Goal: Task Accomplishment & Management: Manage account settings

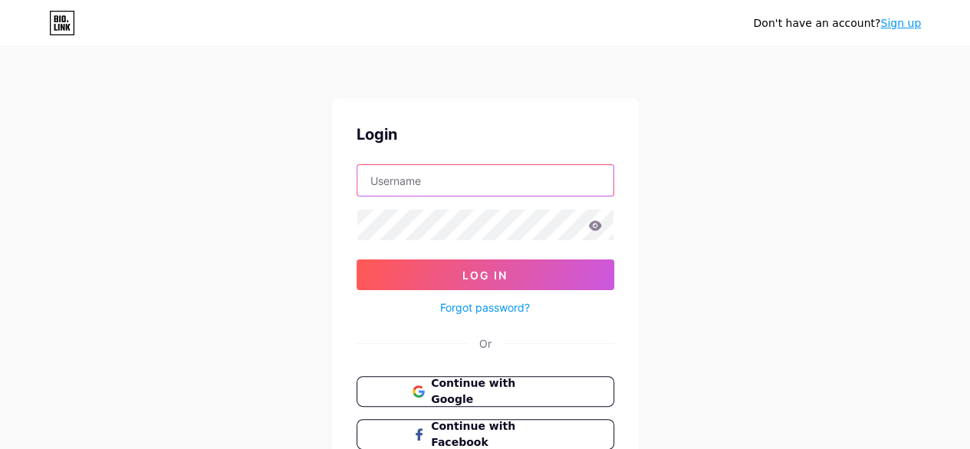
click at [422, 181] on input "text" at bounding box center [485, 180] width 256 height 31
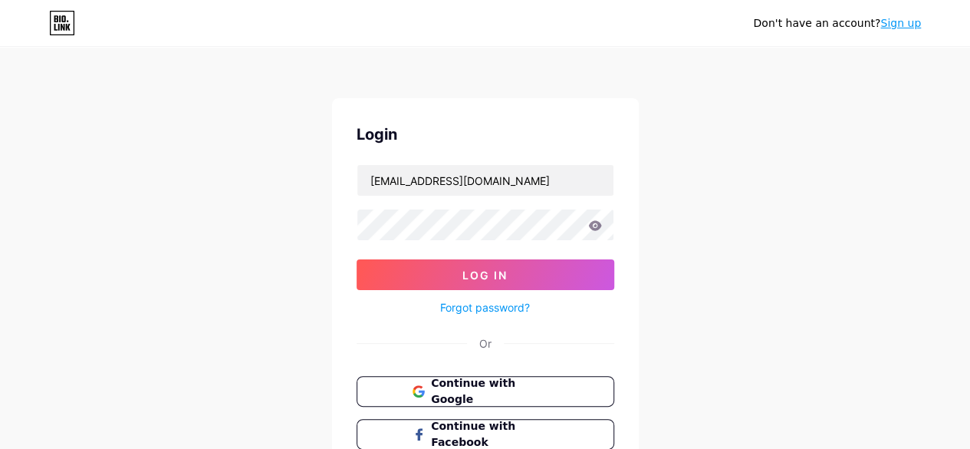
click at [600, 225] on icon at bounding box center [595, 225] width 14 height 11
click at [592, 223] on icon at bounding box center [594, 225] width 13 height 10
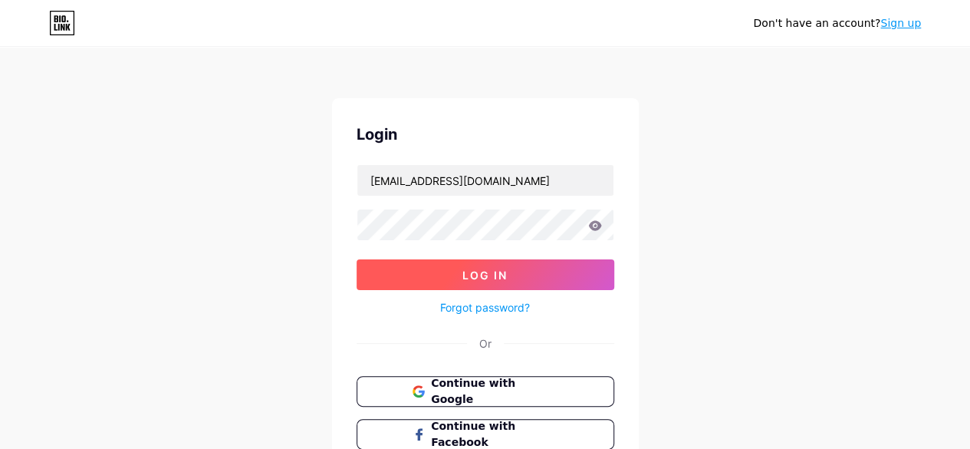
click at [538, 269] on button "Log In" at bounding box center [486, 274] width 258 height 31
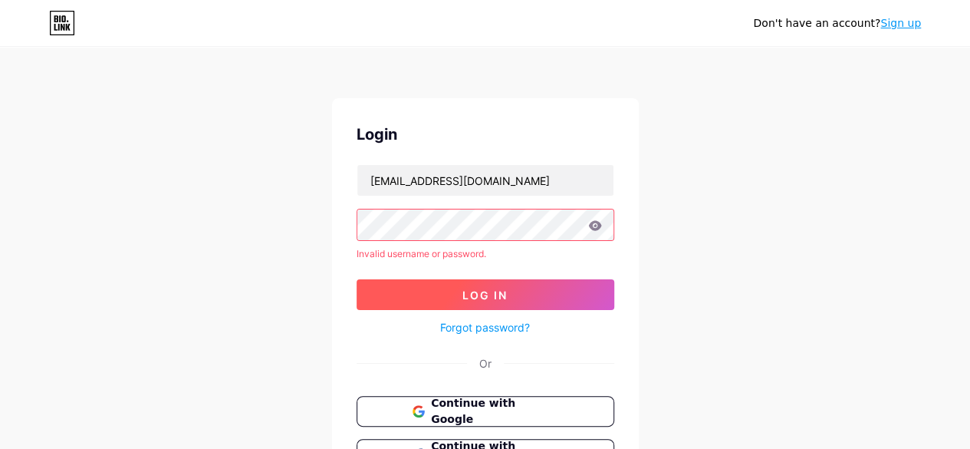
click at [538, 269] on form "hanita4ever@gmail.com Invalid username or password. Log In Forgot password?" at bounding box center [486, 250] width 258 height 173
click at [504, 291] on span "Log In" at bounding box center [484, 294] width 45 height 13
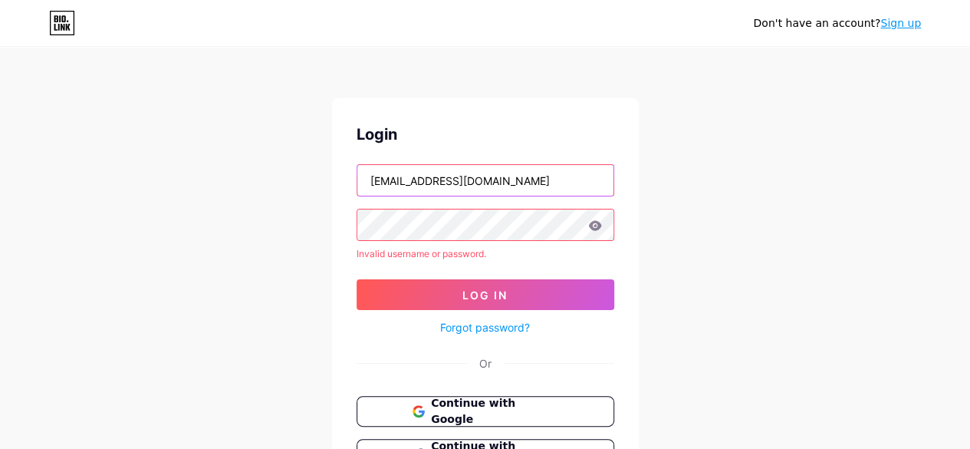
click at [496, 181] on input "[EMAIL_ADDRESS][DOMAIN_NAME]" at bounding box center [485, 180] width 256 height 31
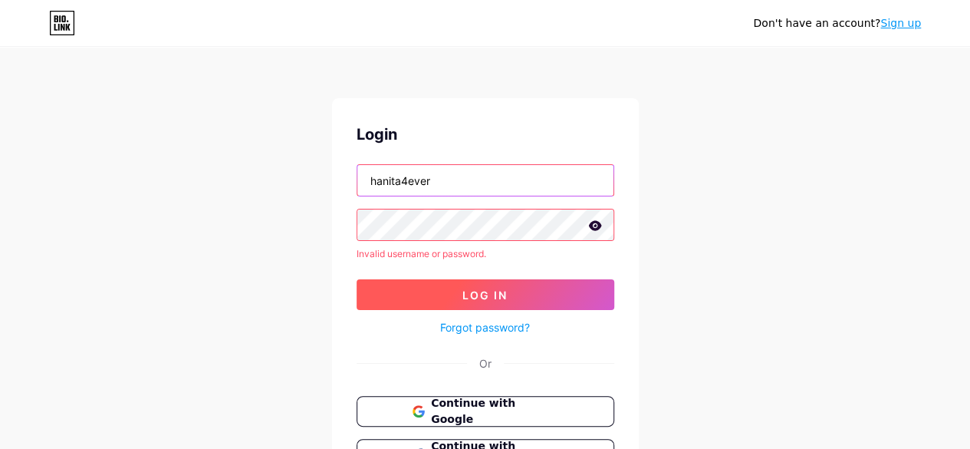
type input "hanita4ever"
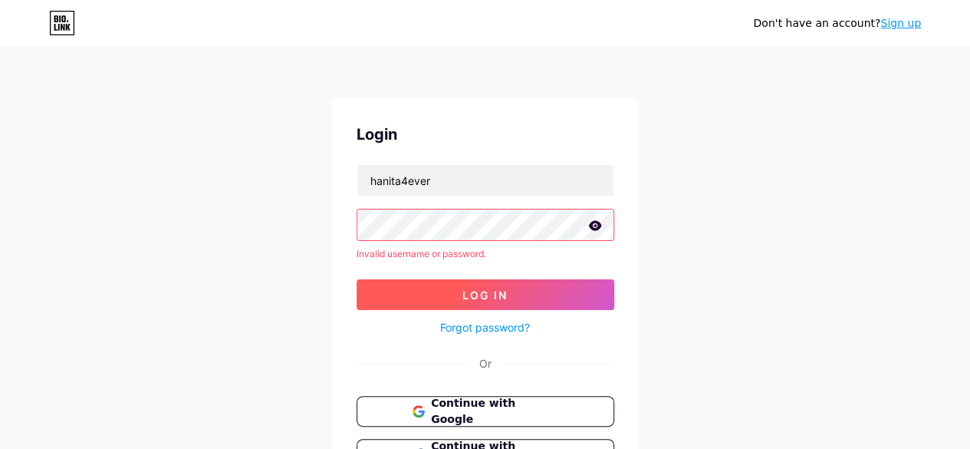
click at [495, 299] on span "Log In" at bounding box center [484, 294] width 45 height 13
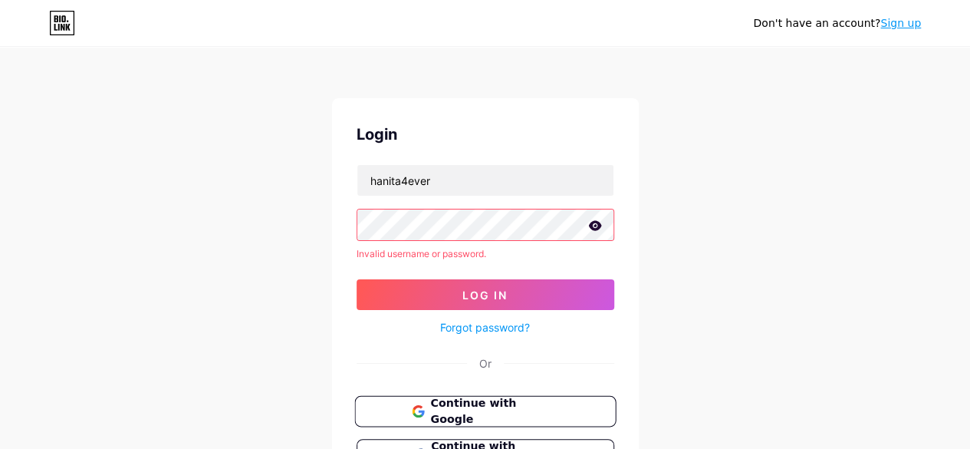
click at [511, 414] on span "Continue with Google" at bounding box center [494, 411] width 128 height 33
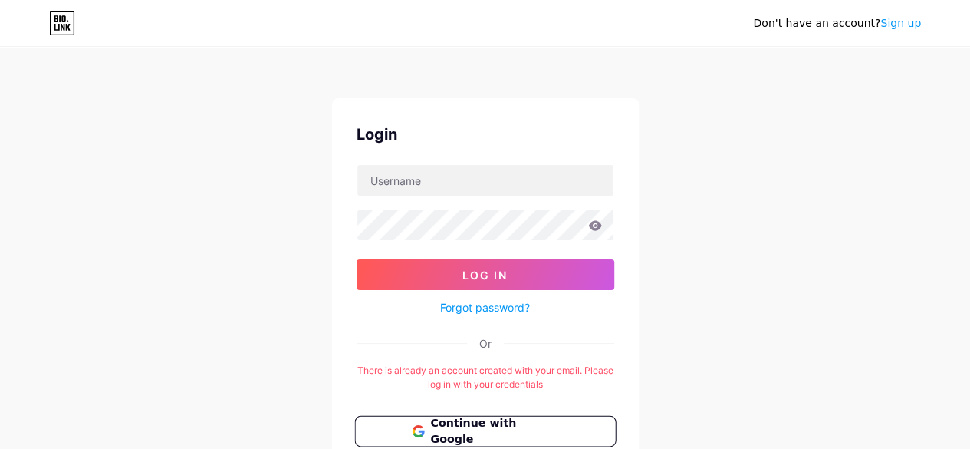
click at [508, 421] on span "Continue with Google" at bounding box center [494, 431] width 128 height 33
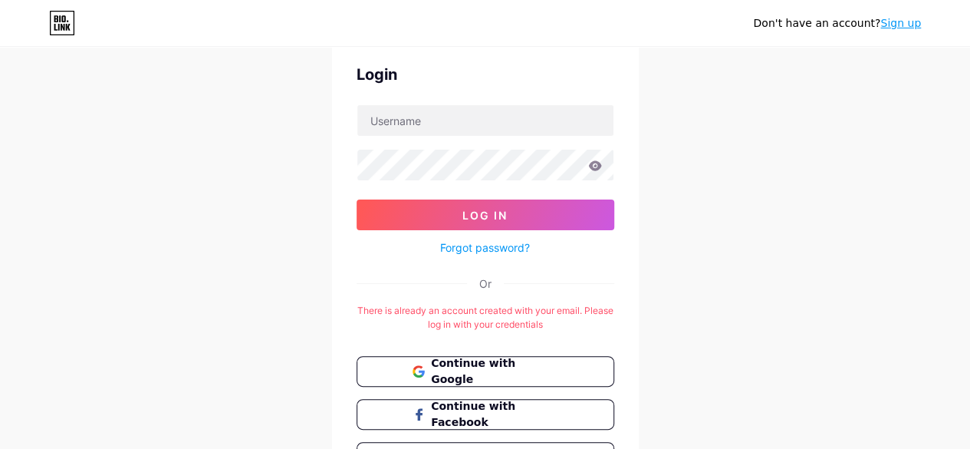
scroll to position [153, 0]
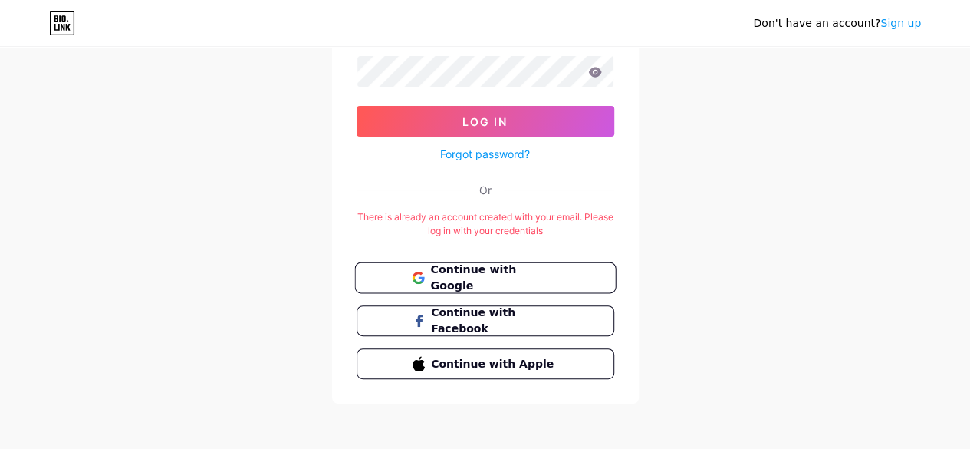
click at [502, 274] on span "Continue with Google" at bounding box center [494, 277] width 128 height 33
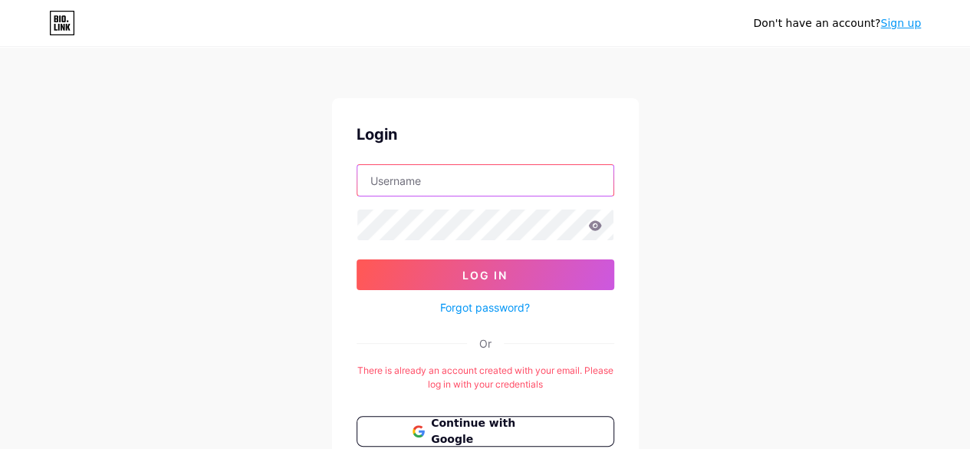
click at [439, 189] on input "text" at bounding box center [485, 180] width 256 height 31
type input "[EMAIL_ADDRESS][DOMAIN_NAME]"
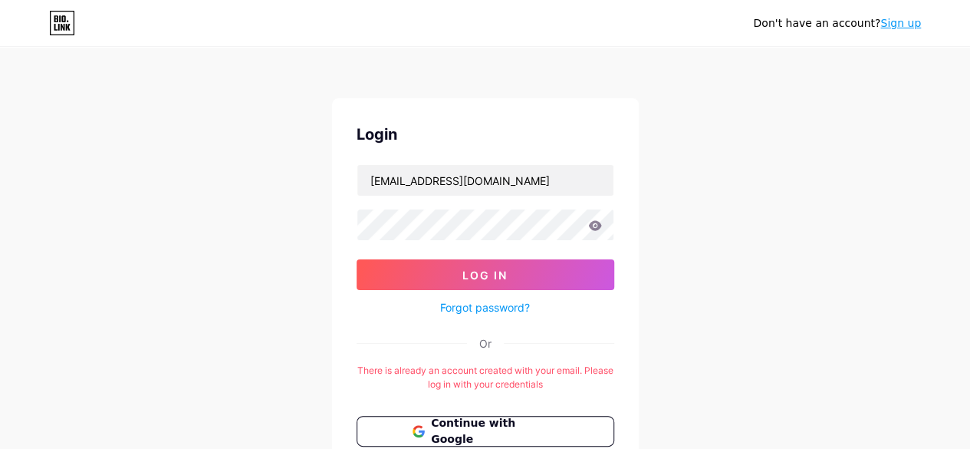
click at [485, 307] on link "Forgot password?" at bounding box center [485, 307] width 90 height 16
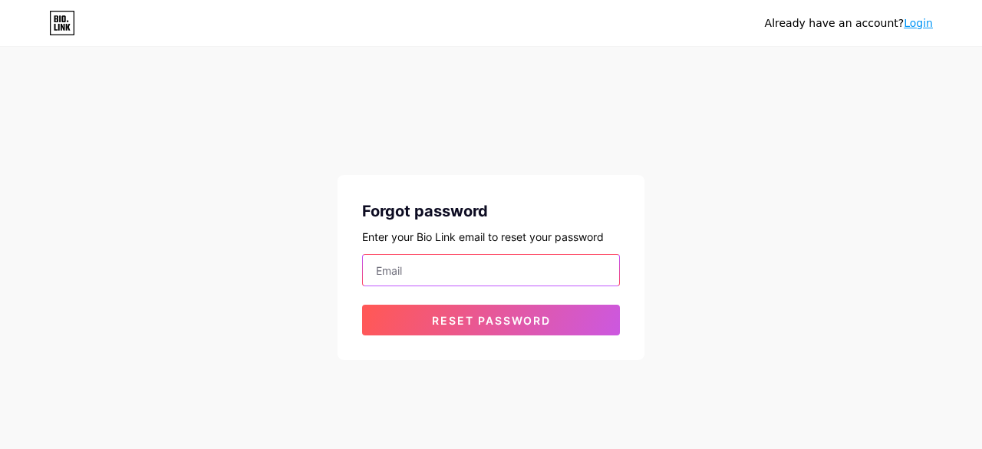
click at [479, 261] on input "email" at bounding box center [491, 270] width 256 height 31
type input "[EMAIL_ADDRESS][DOMAIN_NAME]"
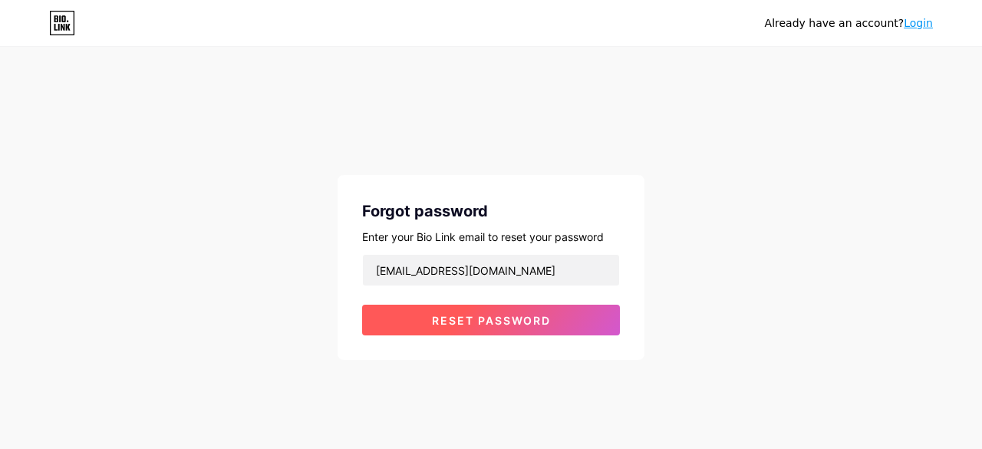
click at [446, 311] on button "Reset password" at bounding box center [491, 319] width 258 height 31
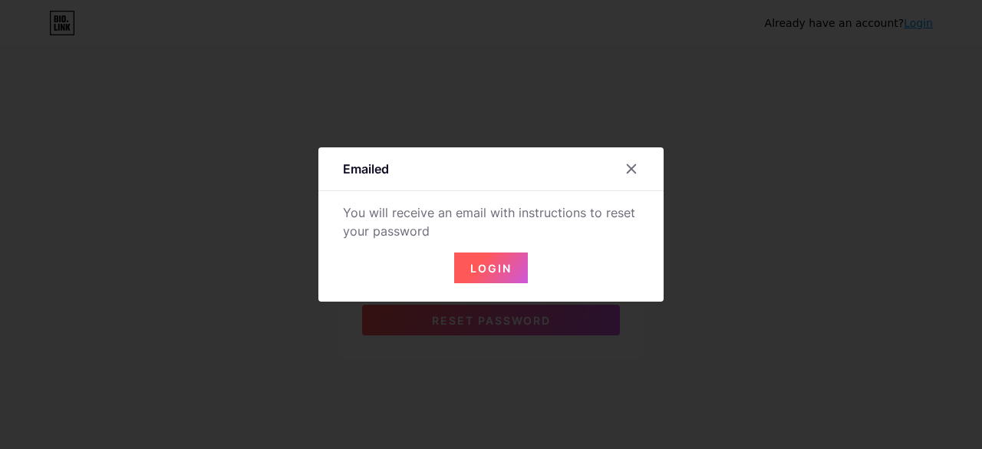
click at [473, 268] on span "Login" at bounding box center [490, 267] width 41 height 13
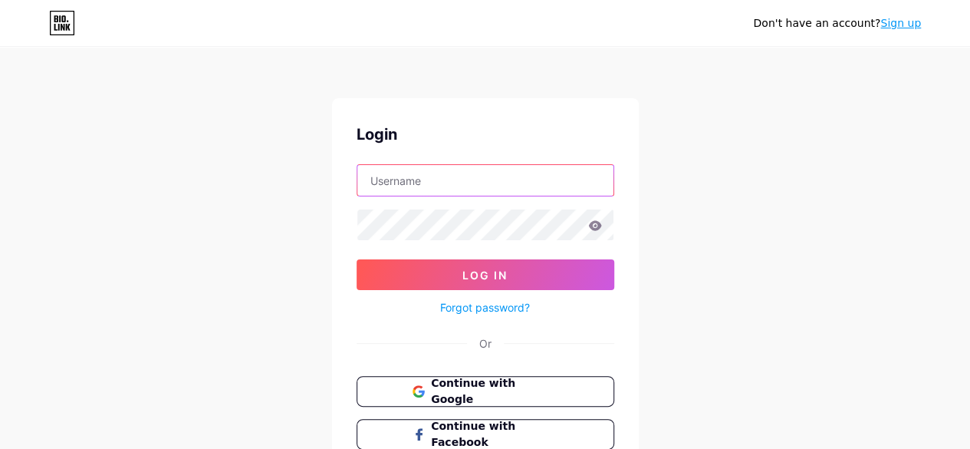
click at [406, 175] on input "text" at bounding box center [485, 180] width 256 height 31
click at [416, 176] on input "text" at bounding box center [485, 180] width 256 height 31
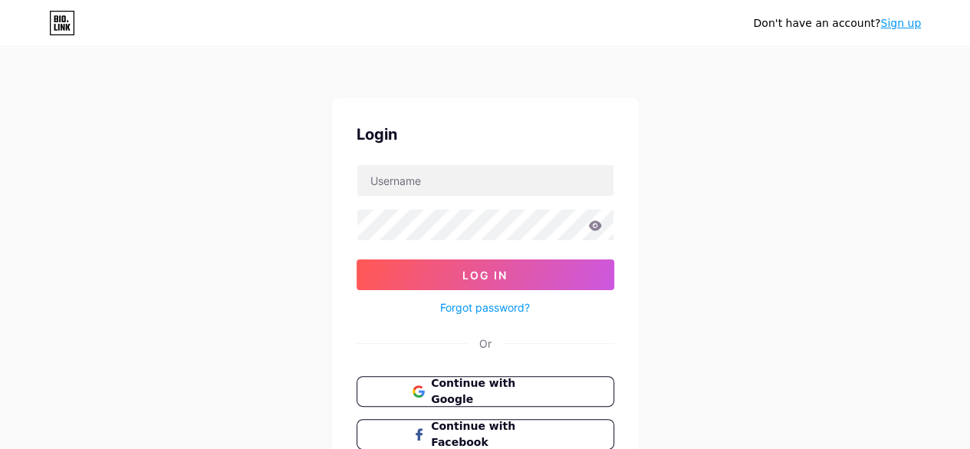
click at [718, 248] on div "Don't have an account? Sign up Login Log In Forgot password? Or Continue with G…" at bounding box center [485, 283] width 970 height 566
click at [485, 162] on div "Login Log In Forgot password? Or Continue with Google Continue with Facebook Co…" at bounding box center [485, 307] width 307 height 419
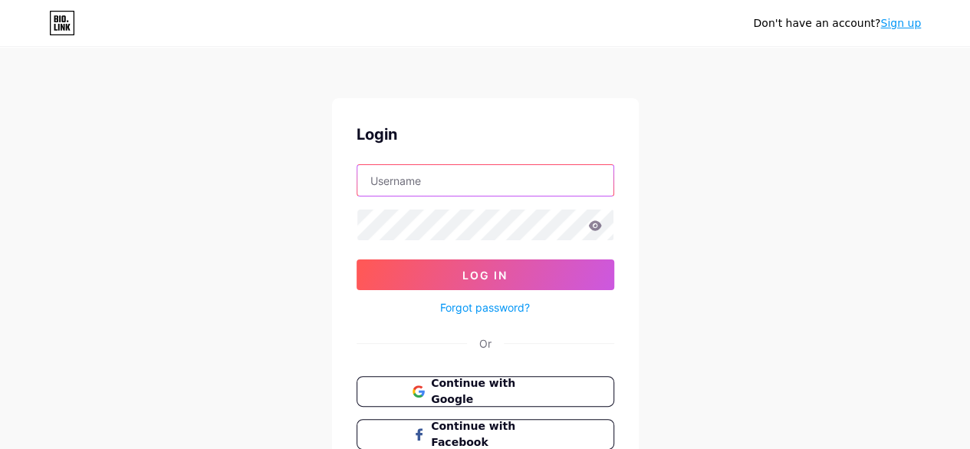
click at [477, 169] on input "text" at bounding box center [485, 180] width 256 height 31
click at [395, 178] on input "text" at bounding box center [485, 180] width 256 height 31
type input "hanita4ever@gmail.com"
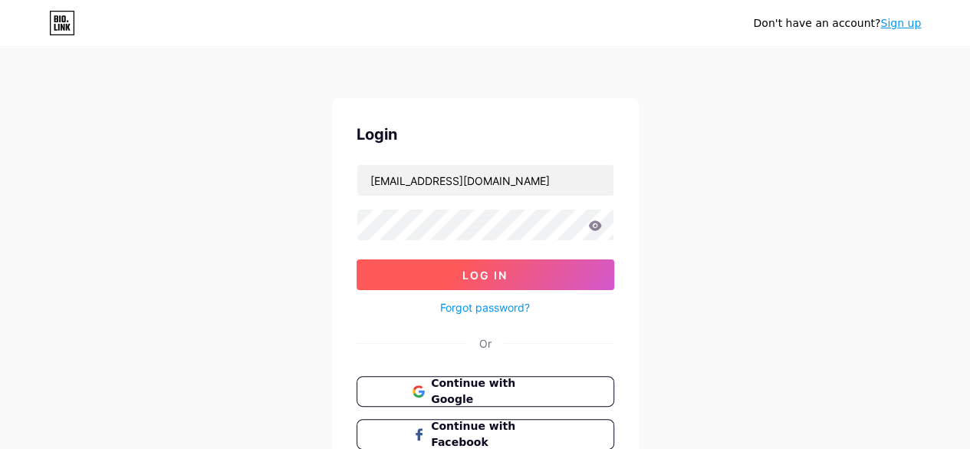
click at [477, 276] on span "Log In" at bounding box center [484, 274] width 45 height 13
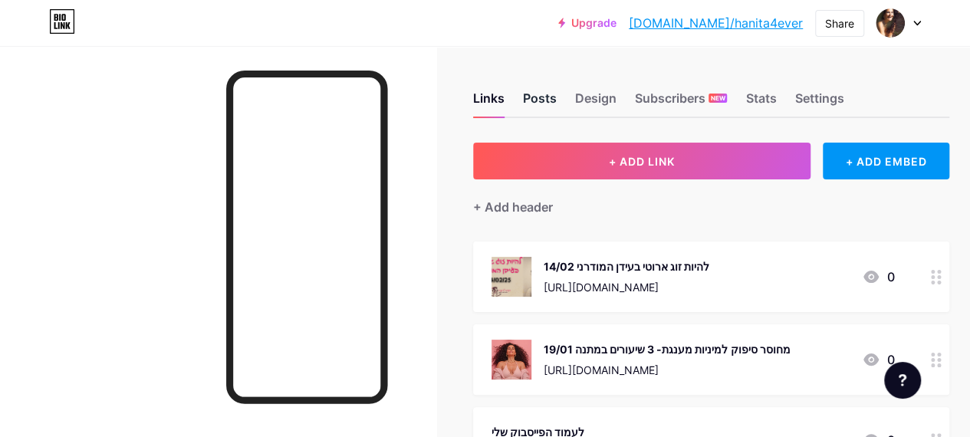
click at [540, 97] on div "Posts" at bounding box center [540, 103] width 34 height 28
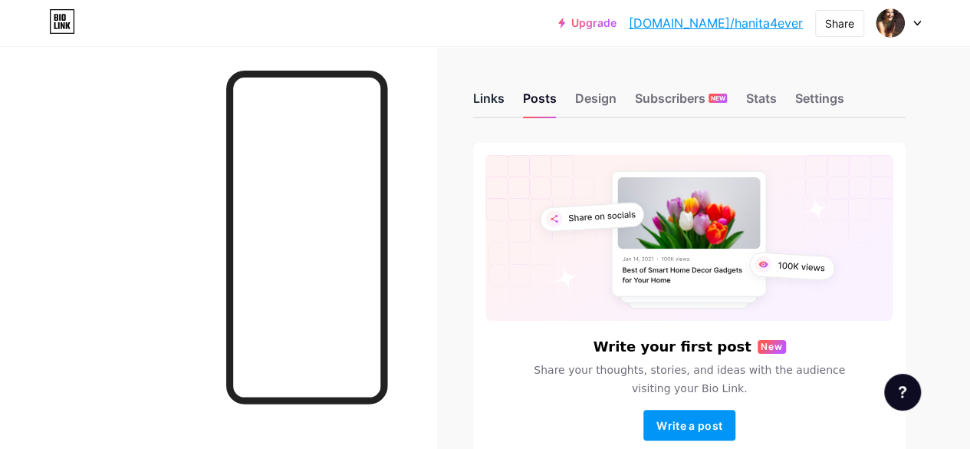
click at [500, 94] on div "Links" at bounding box center [488, 103] width 31 height 28
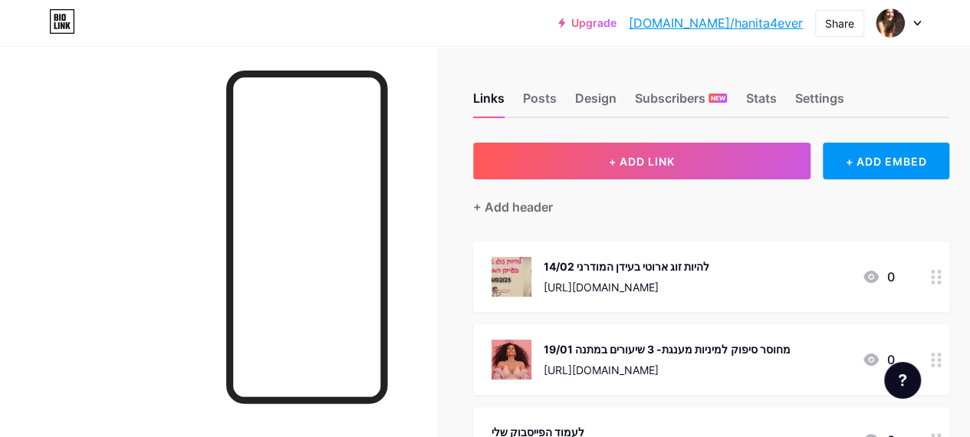
click at [930, 277] on div at bounding box center [936, 277] width 26 height 71
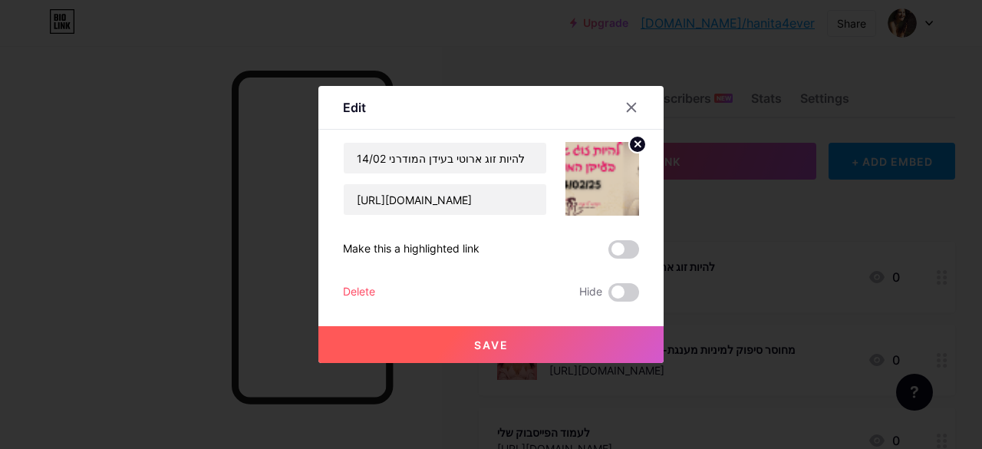
click at [358, 297] on div "Delete" at bounding box center [359, 292] width 32 height 18
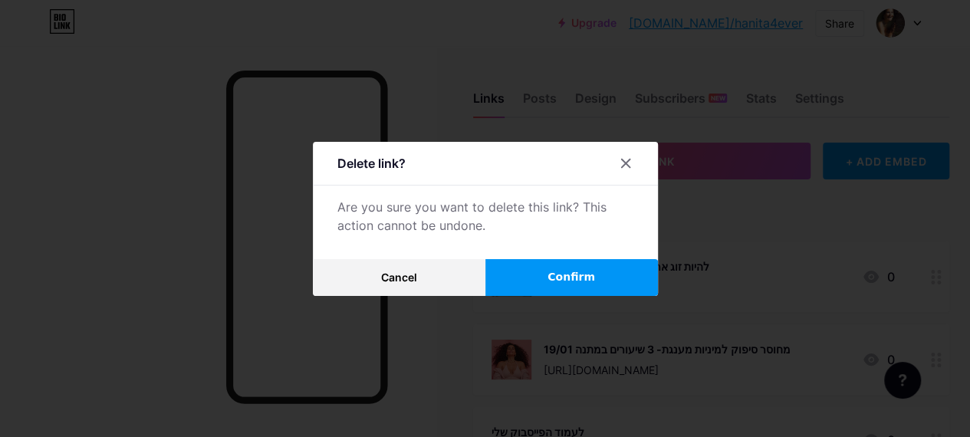
click at [572, 36] on div at bounding box center [485, 218] width 970 height 437
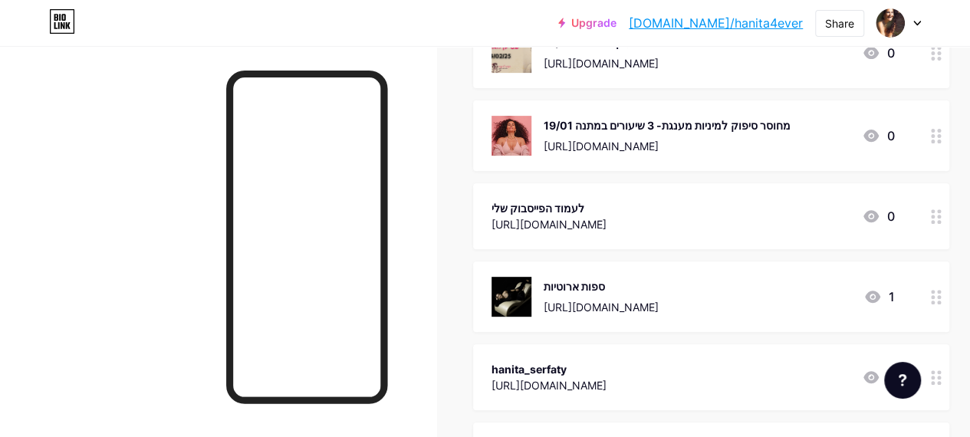
scroll to position [230, 0]
